Goal: Book appointment/travel/reservation

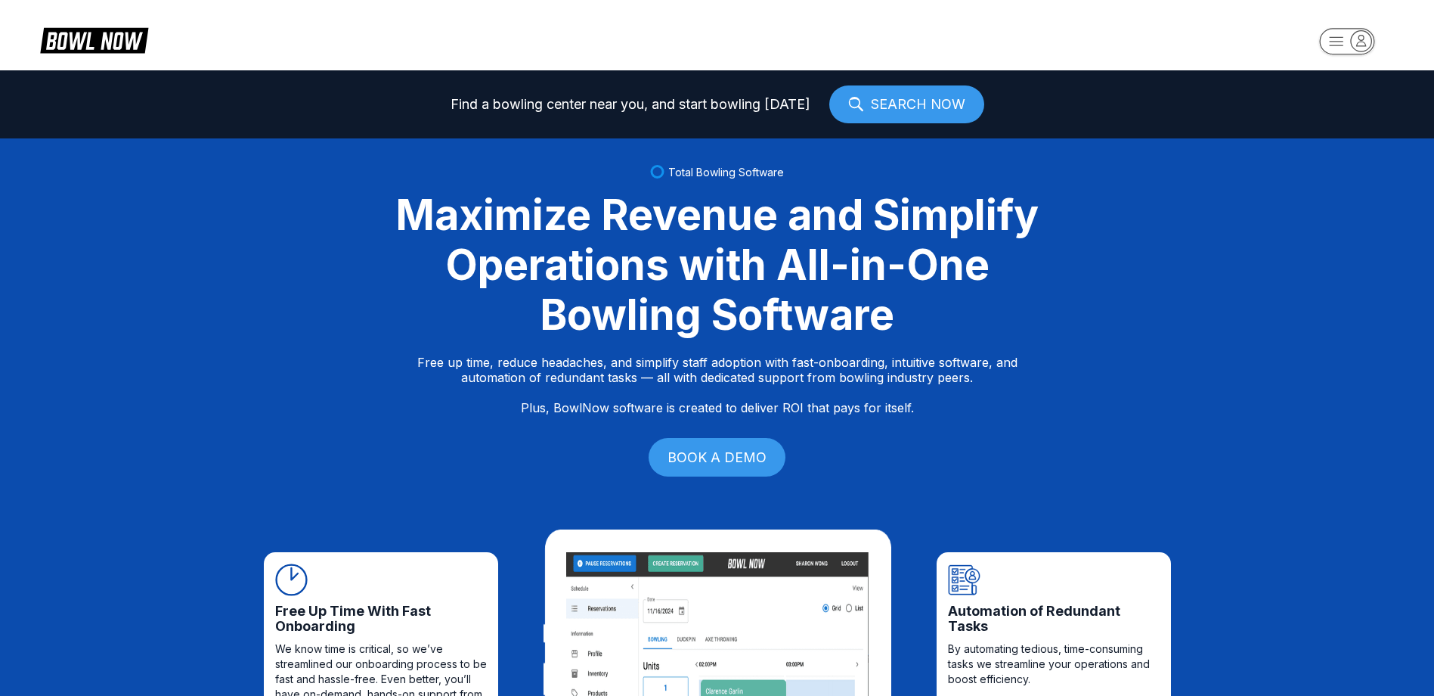
click at [1335, 36] on rect "button" at bounding box center [1346, 41] width 55 height 26
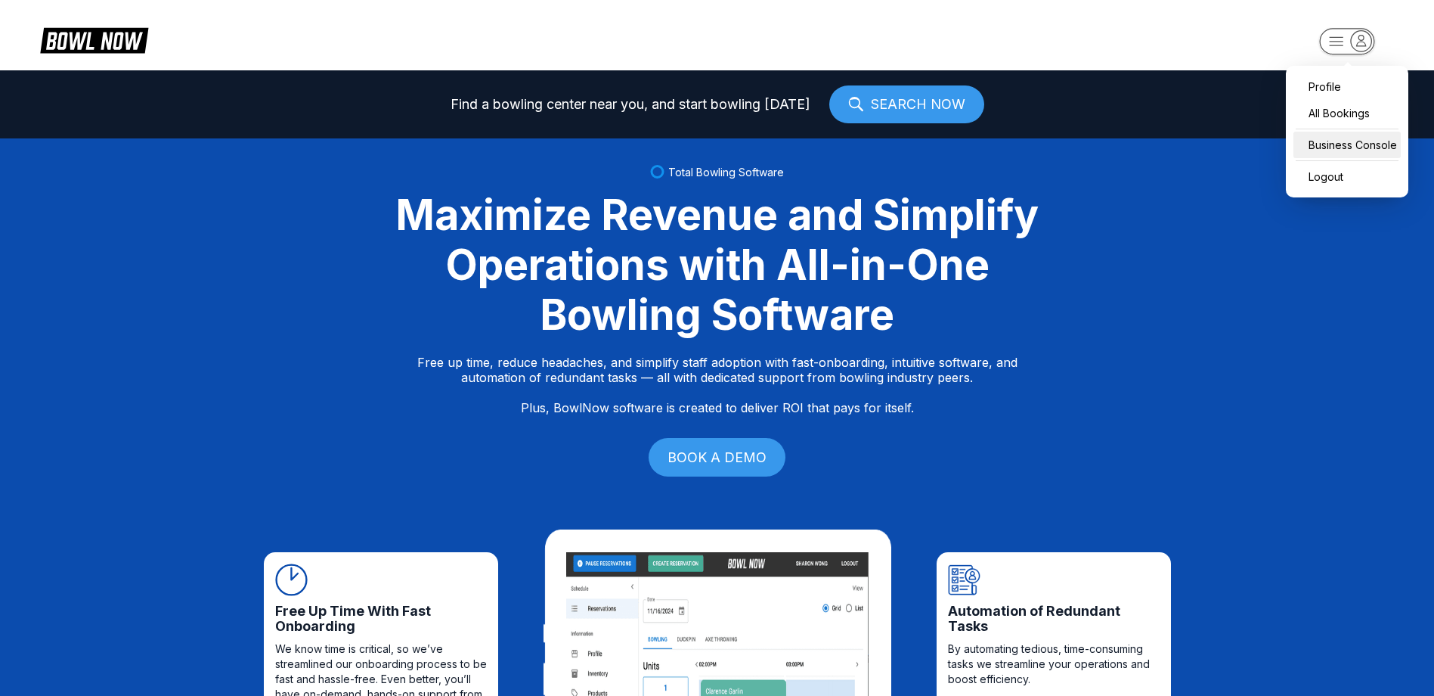
click at [1343, 144] on div "Business Console" at bounding box center [1347, 145] width 107 height 26
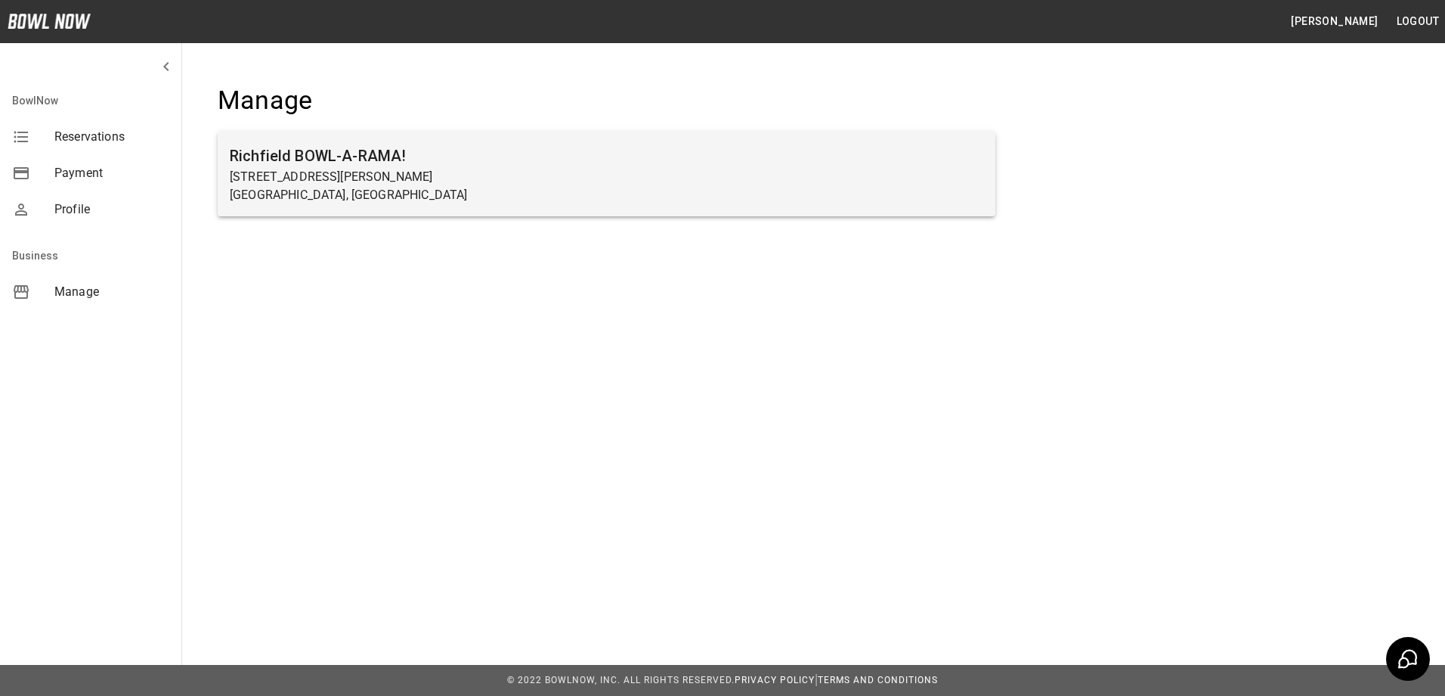
click at [279, 168] on p "[STREET_ADDRESS][PERSON_NAME]" at bounding box center [607, 177] width 754 height 18
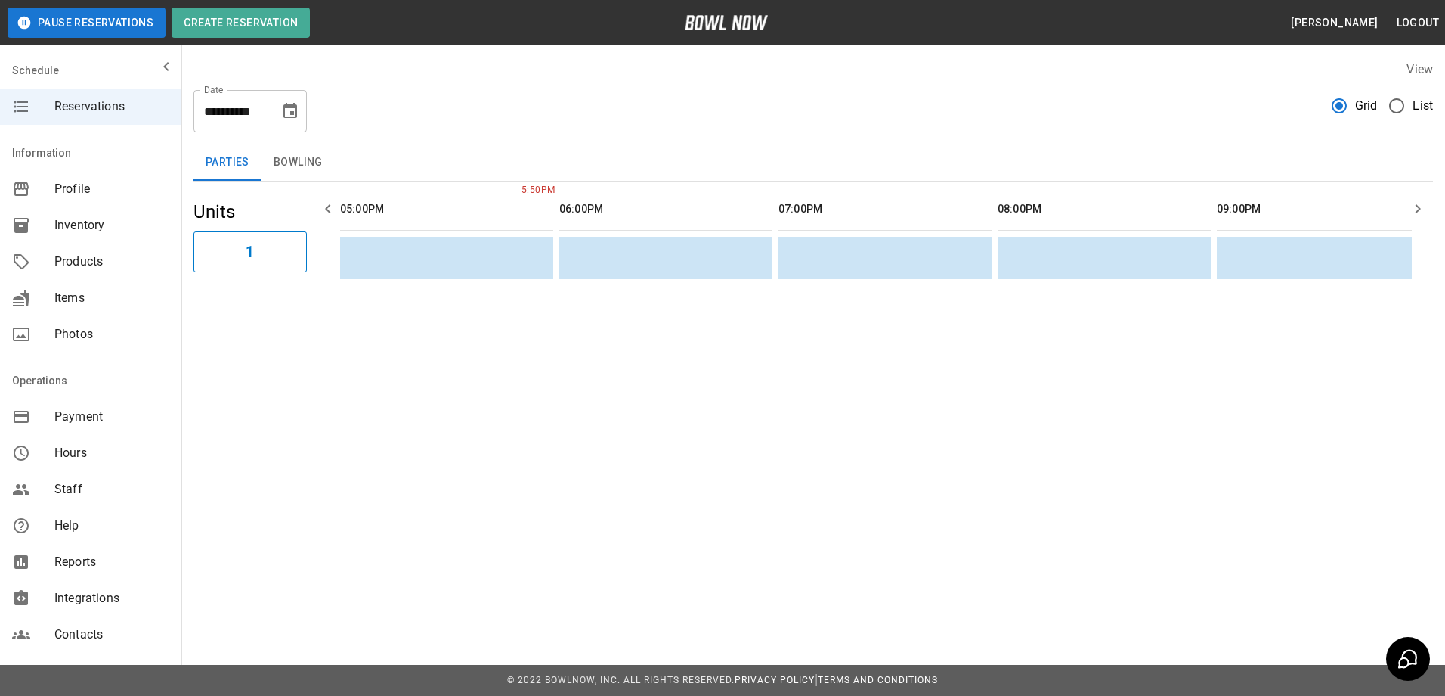
click at [287, 108] on icon "Choose date, selected date is Sep 17, 2025" at bounding box center [290, 110] width 14 height 15
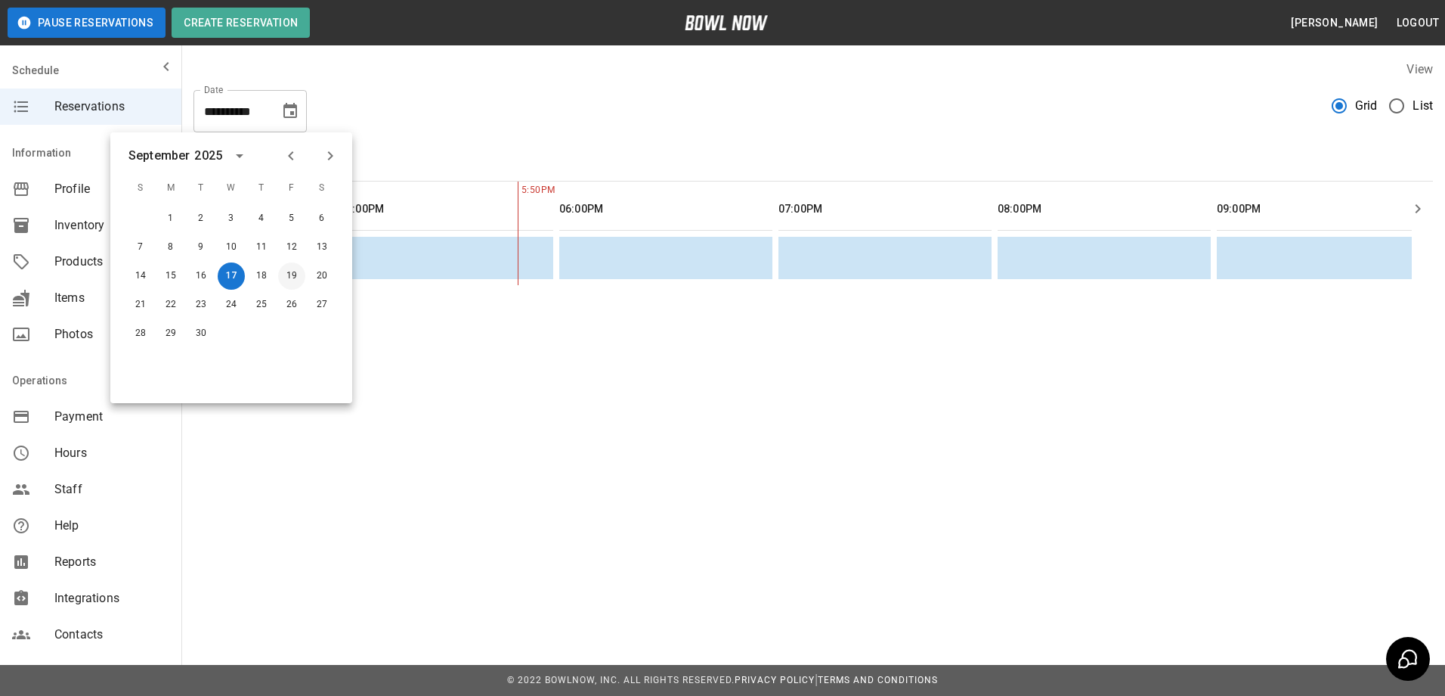
click at [288, 277] on button "19" at bounding box center [291, 275] width 27 height 27
type input "**********"
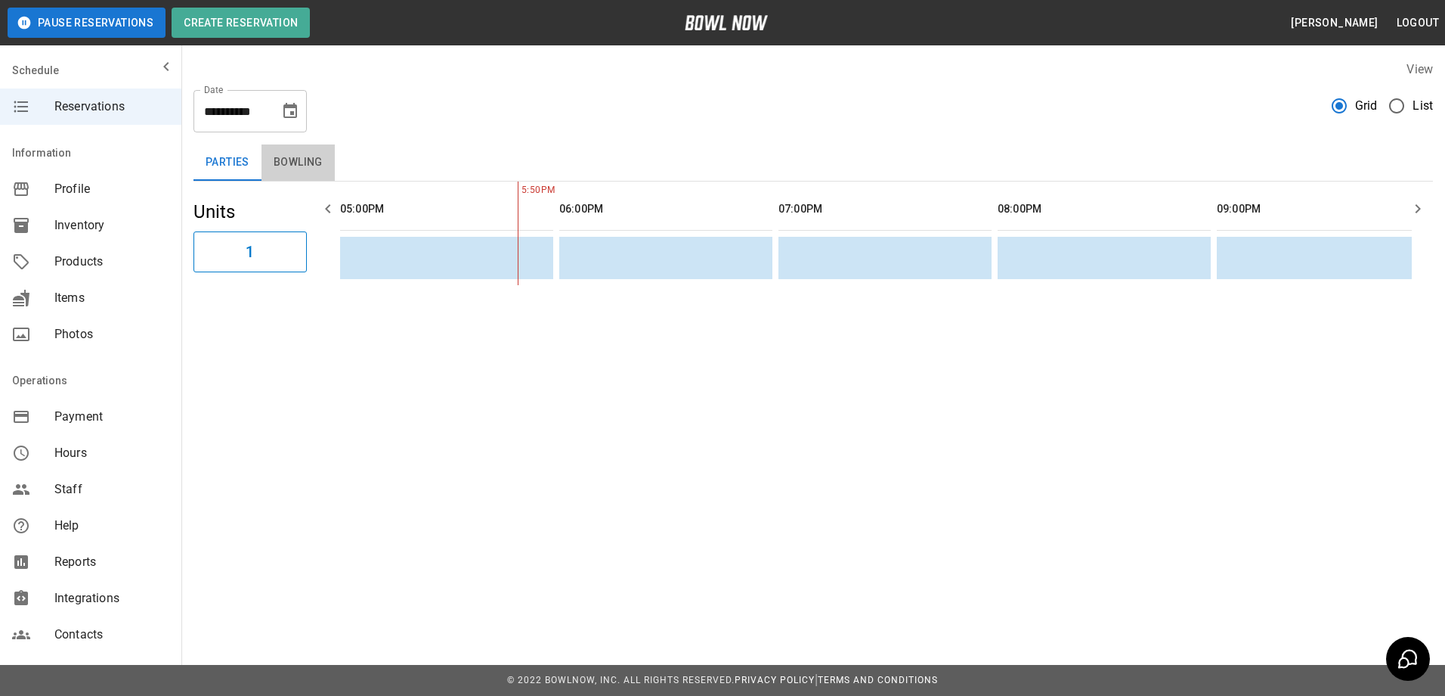
click at [298, 166] on button "Bowling" at bounding box center [298, 162] width 73 height 36
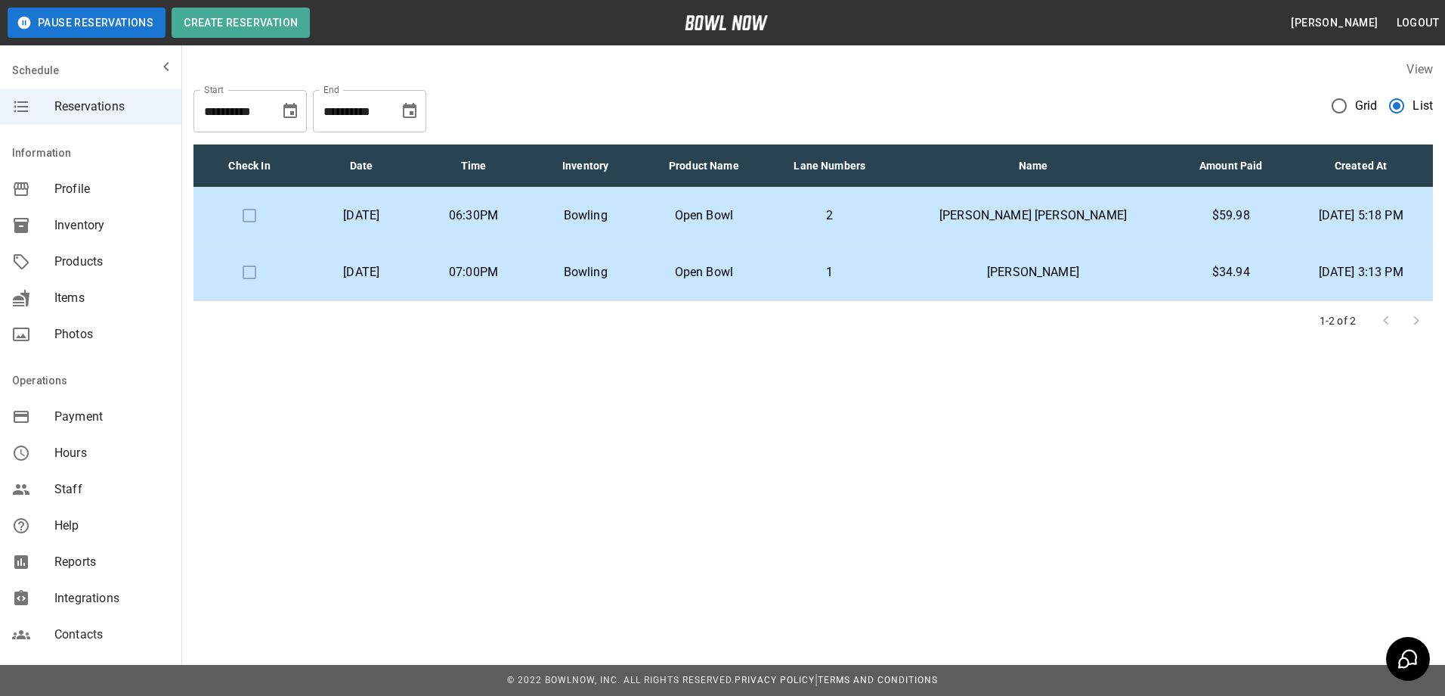
click at [765, 285] on td "Open Bowl" at bounding box center [704, 272] width 125 height 57
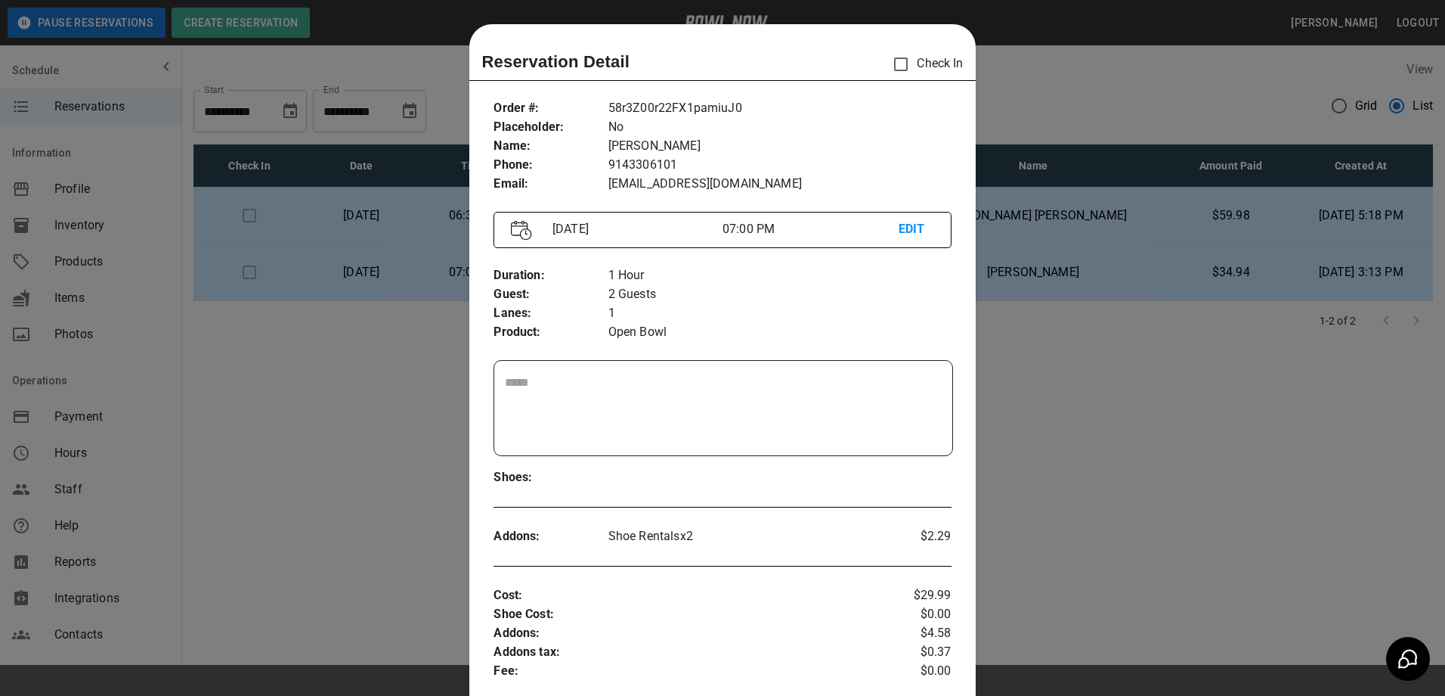
click at [1113, 459] on div at bounding box center [722, 348] width 1445 height 696
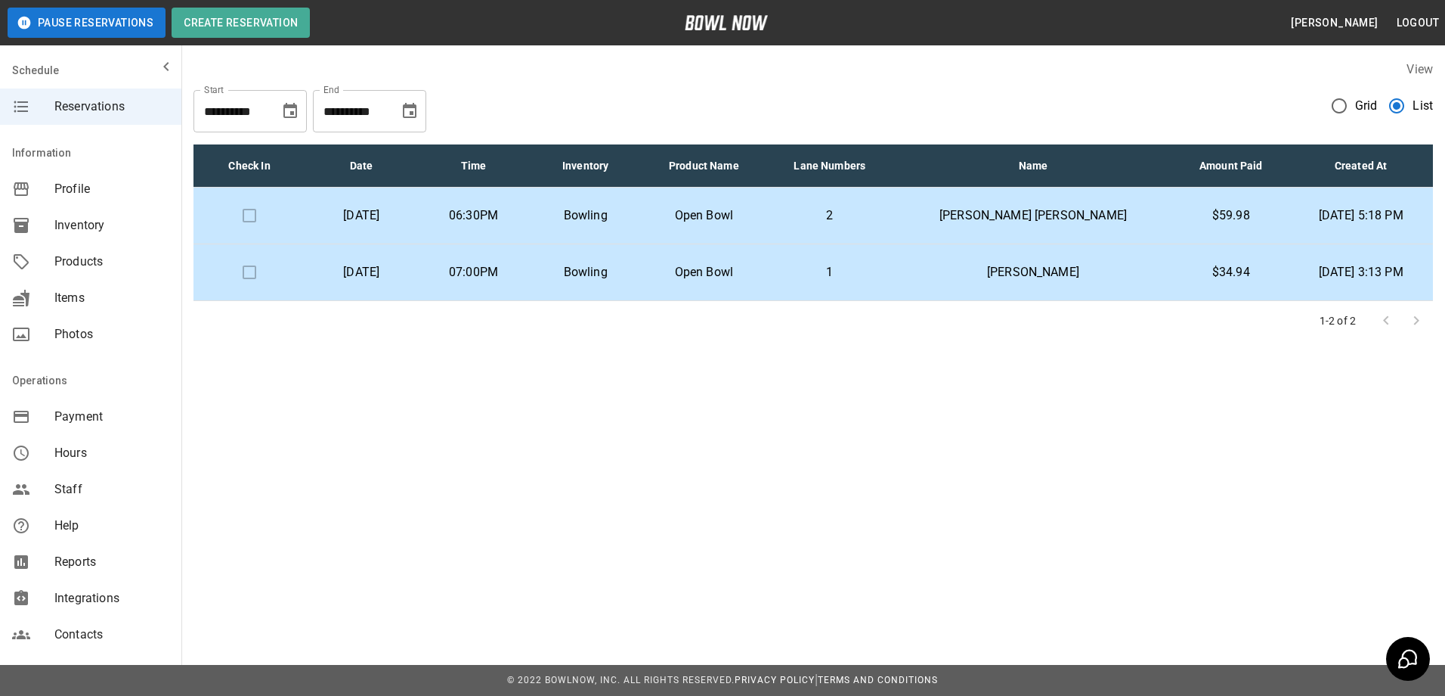
click at [630, 208] on p "Bowling" at bounding box center [586, 215] width 88 height 18
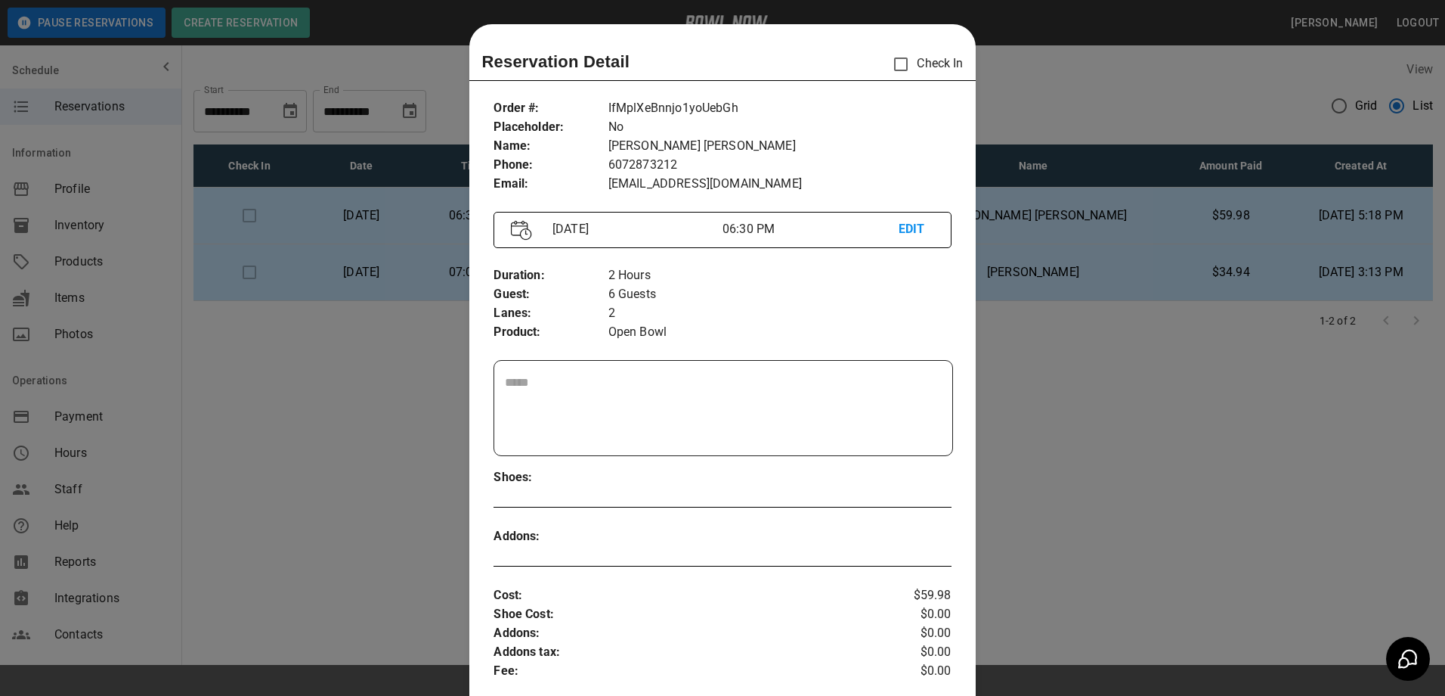
scroll to position [24, 0]
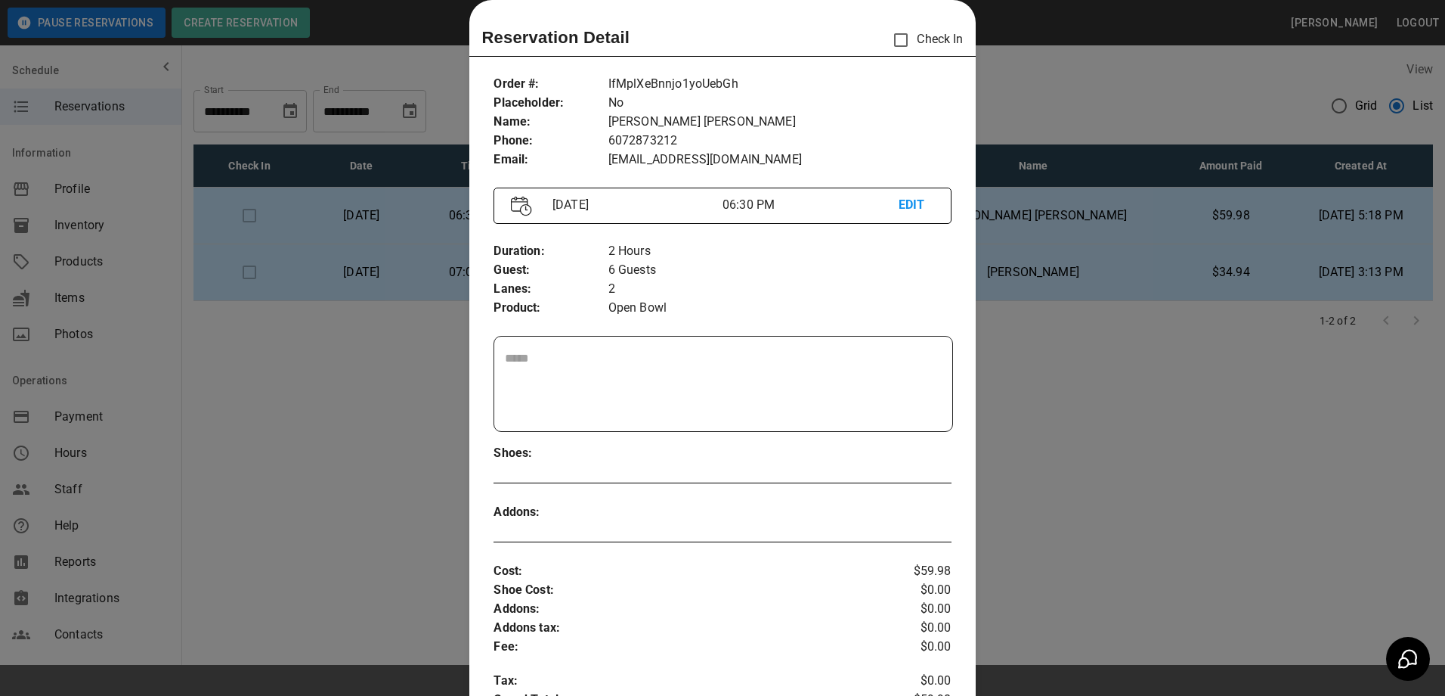
click at [1049, 447] on div at bounding box center [722, 348] width 1445 height 696
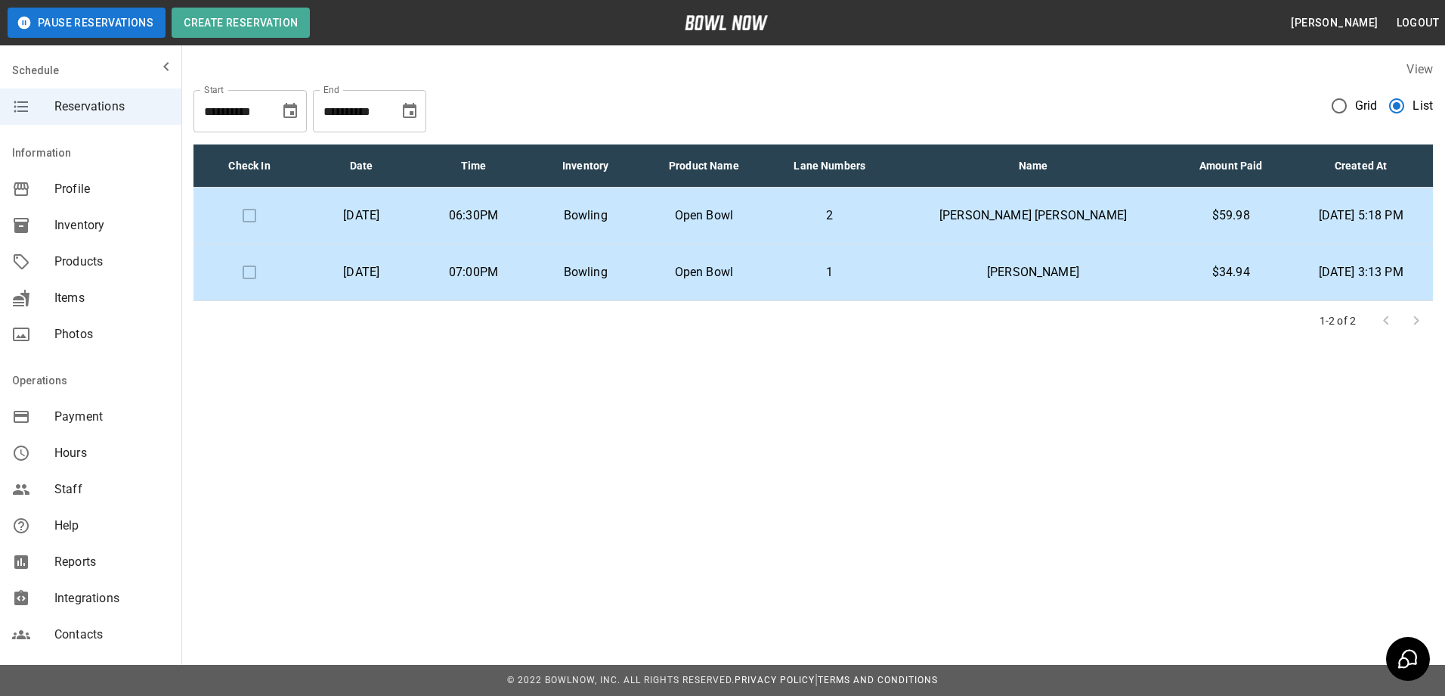
click at [640, 215] on td "Bowling" at bounding box center [586, 215] width 112 height 57
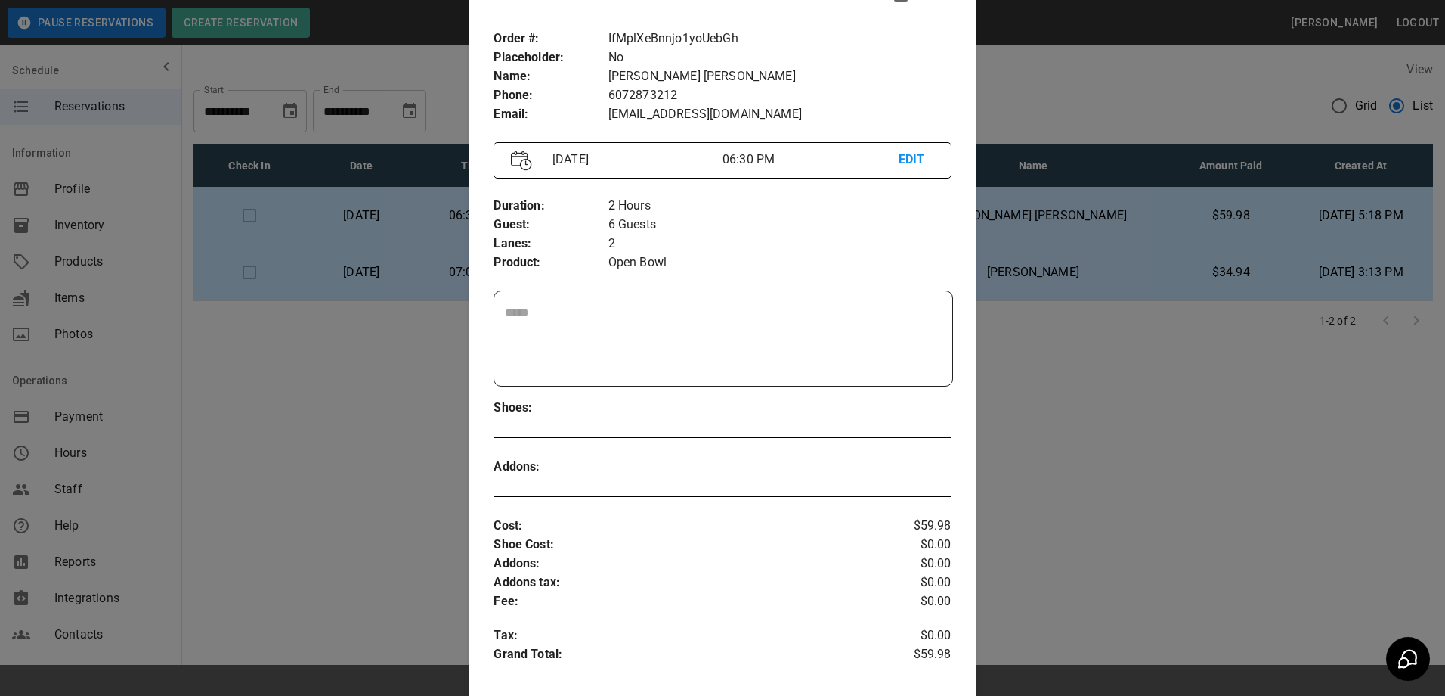
scroll to position [0, 0]
